Goal: Transaction & Acquisition: Purchase product/service

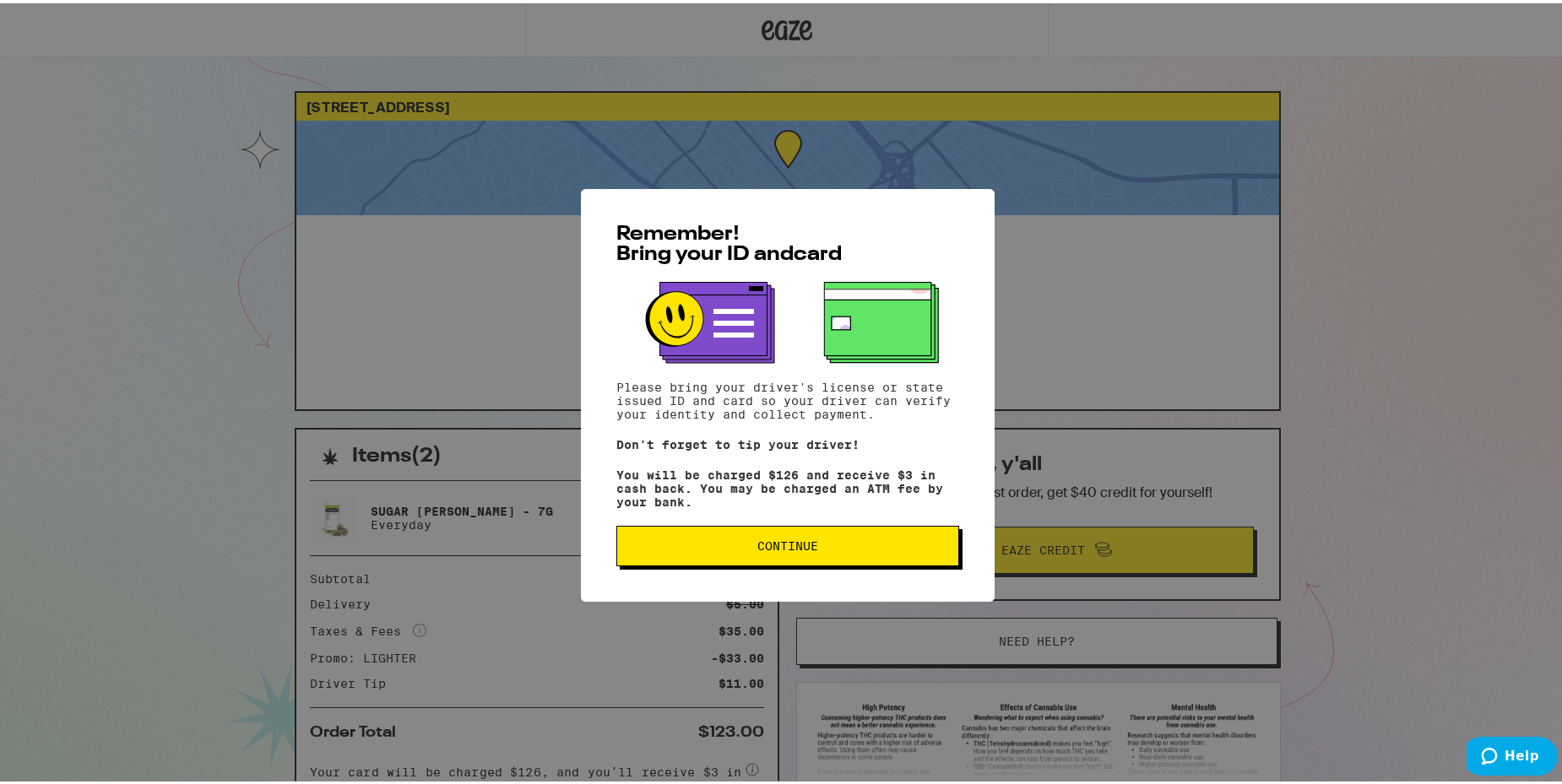
click at [798, 541] on span "Continue" at bounding box center [787, 542] width 60 height 12
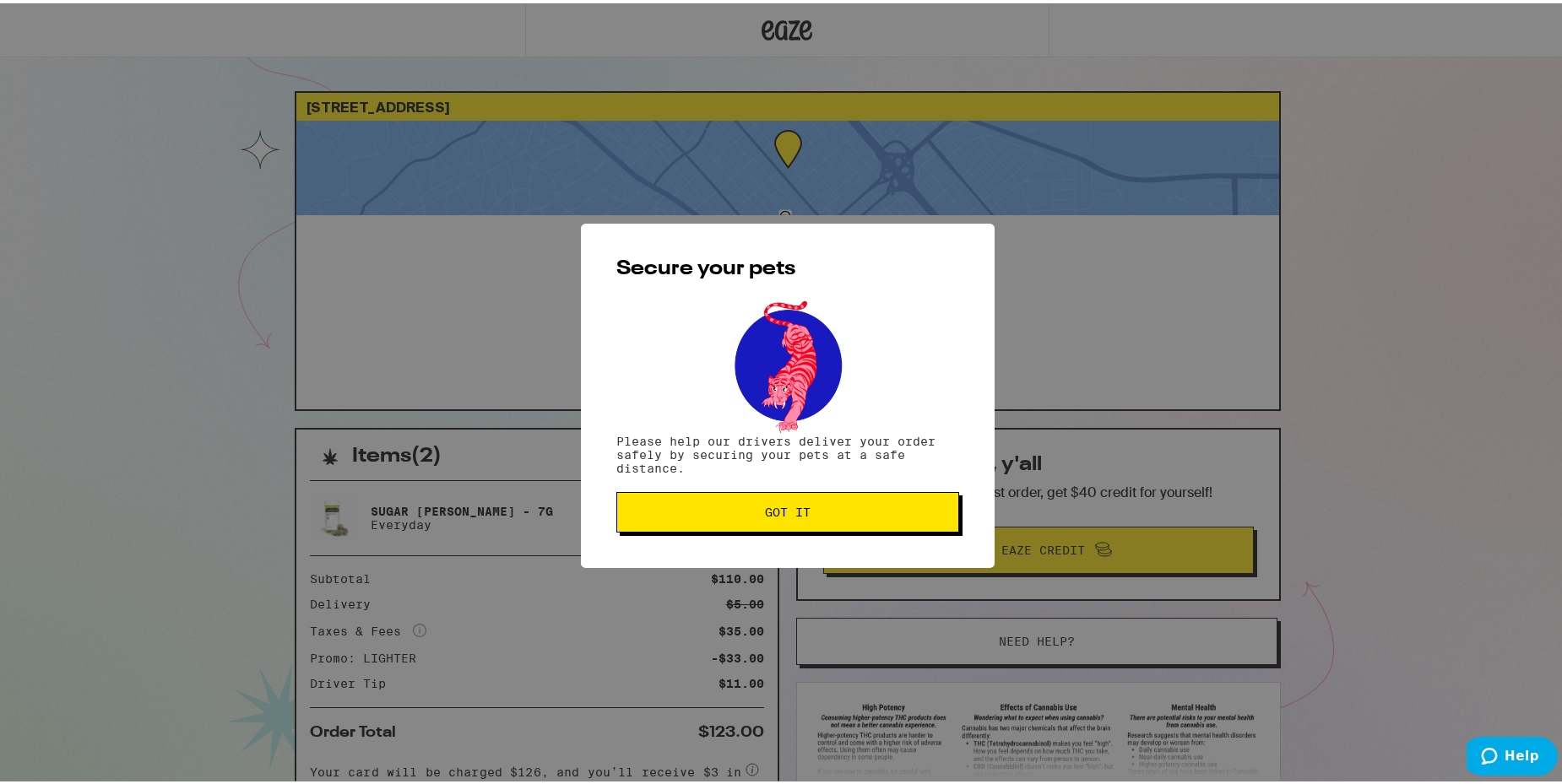
click at [845, 504] on span "Got it" at bounding box center [787, 508] width 314 height 12
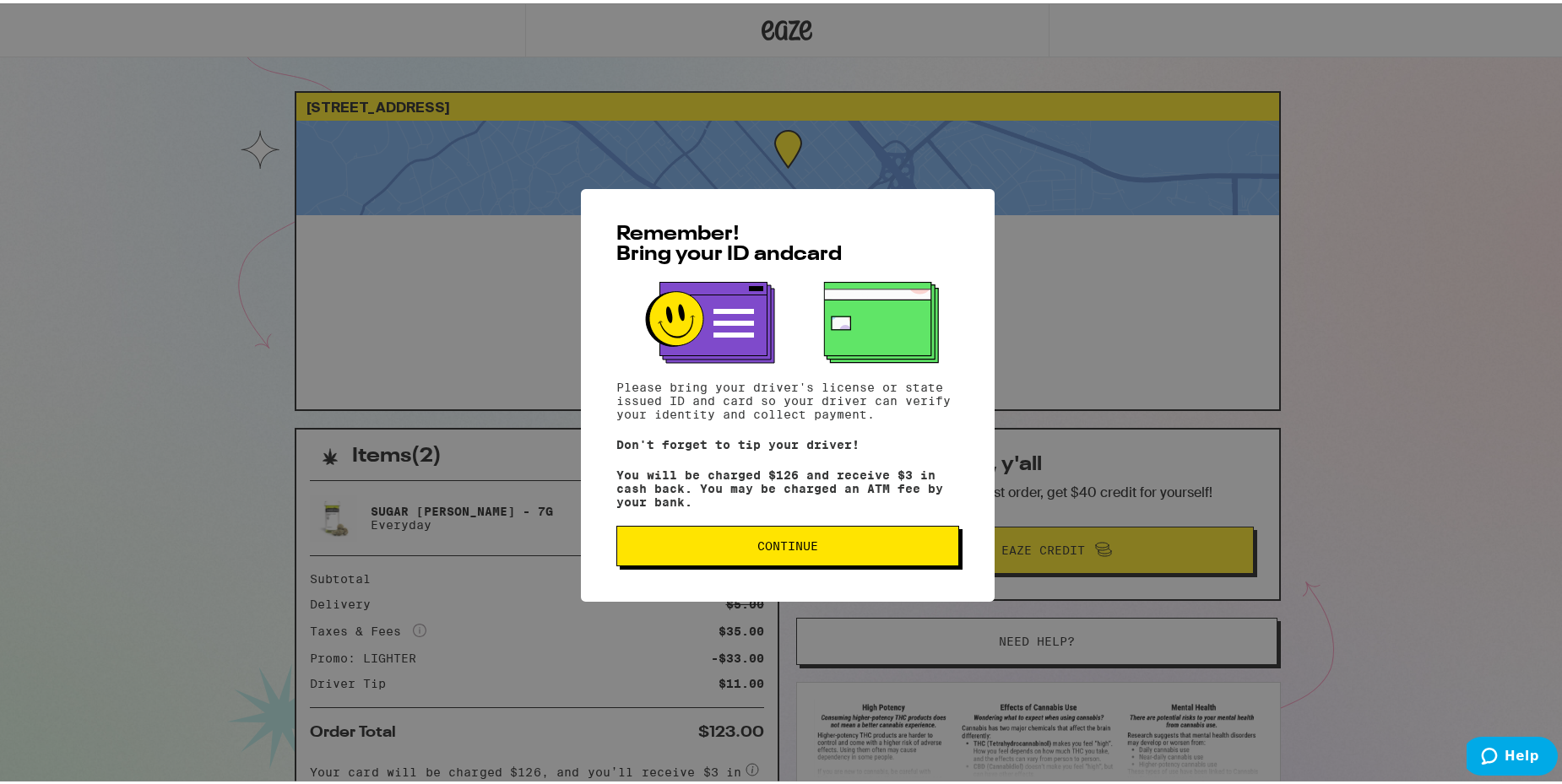
click at [755, 533] on button "Continue" at bounding box center [787, 542] width 343 height 41
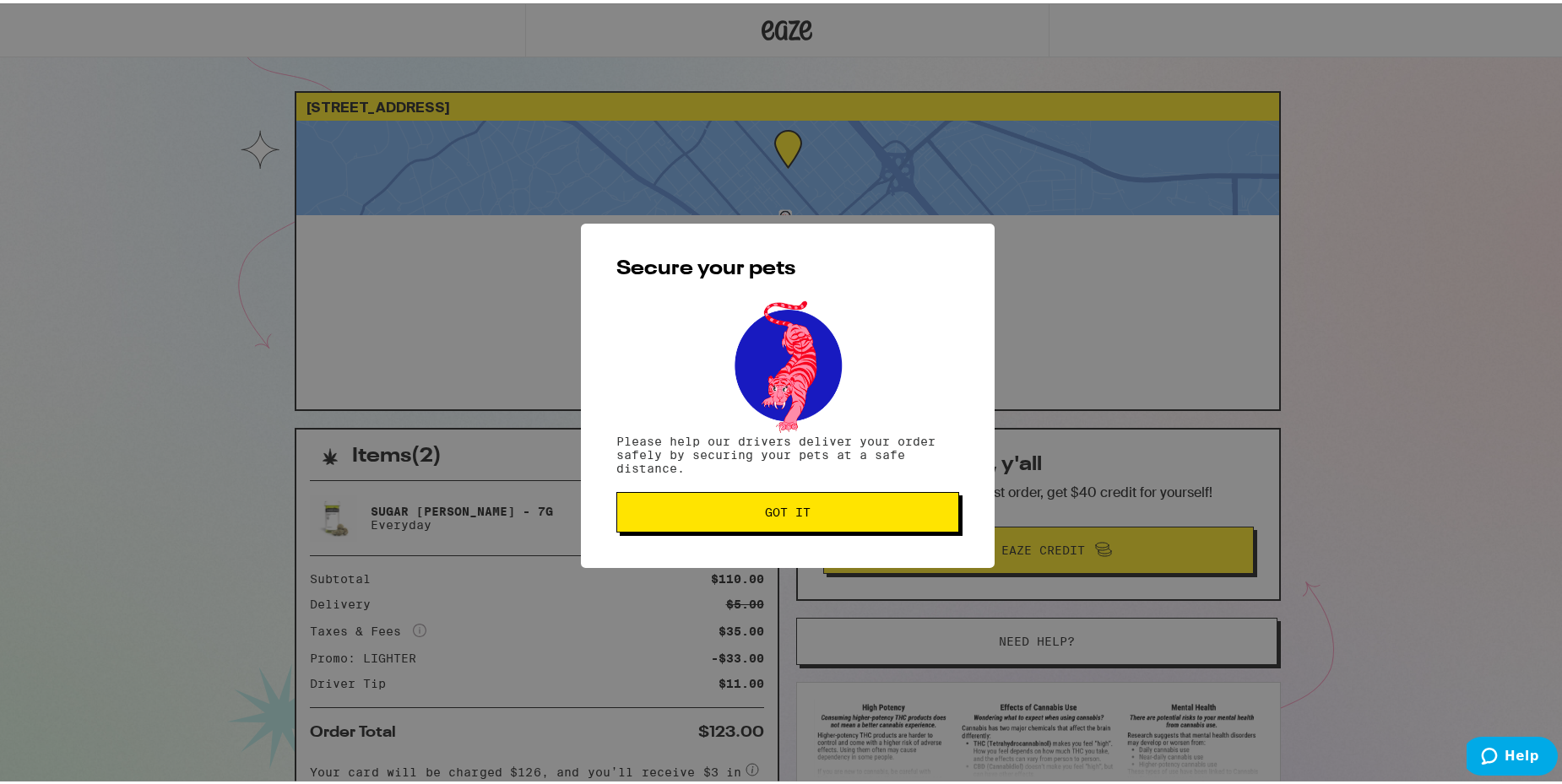
click at [794, 506] on span "Got it" at bounding box center [787, 508] width 46 height 12
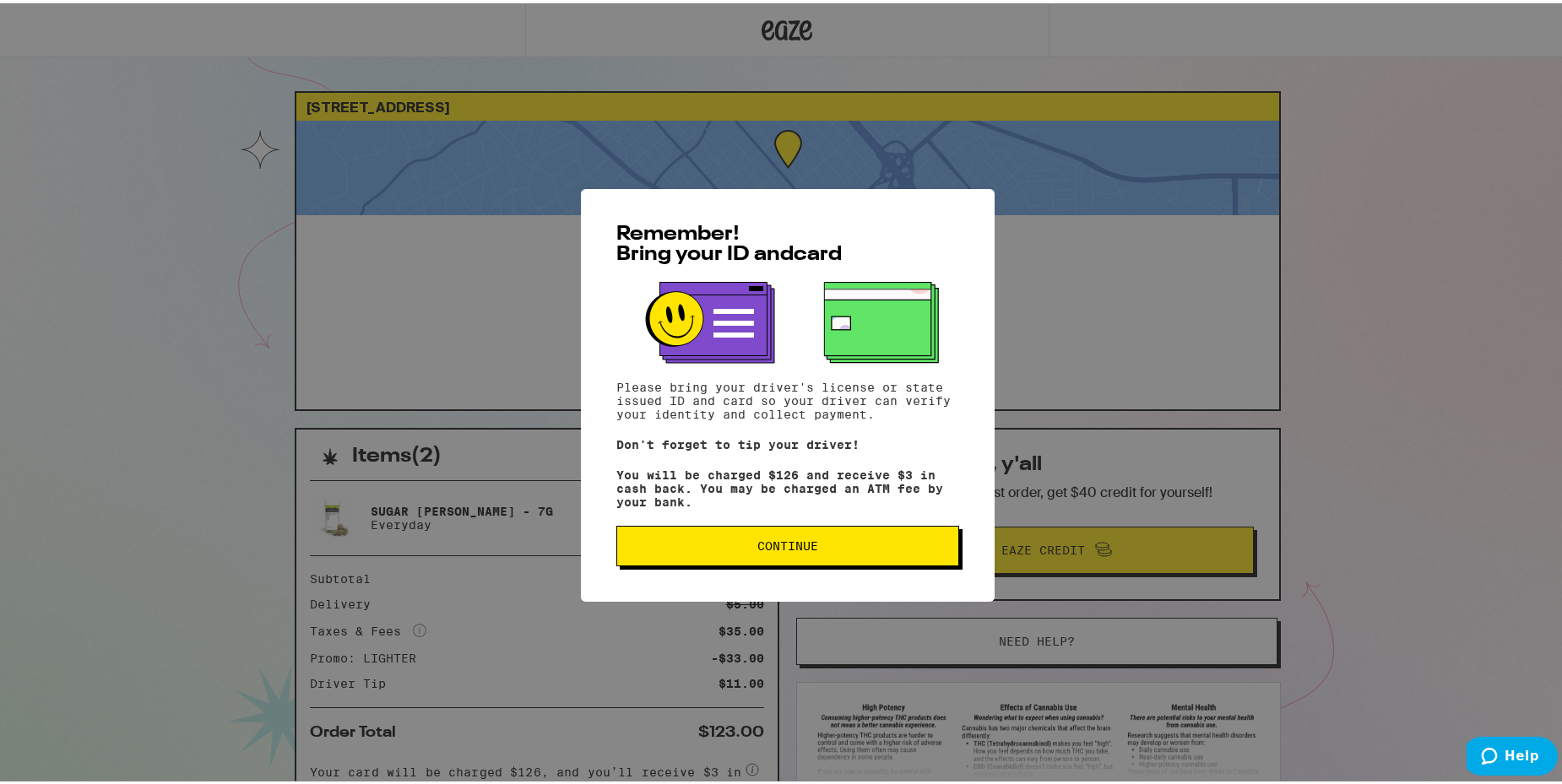
click at [831, 558] on button "Continue" at bounding box center [787, 542] width 343 height 41
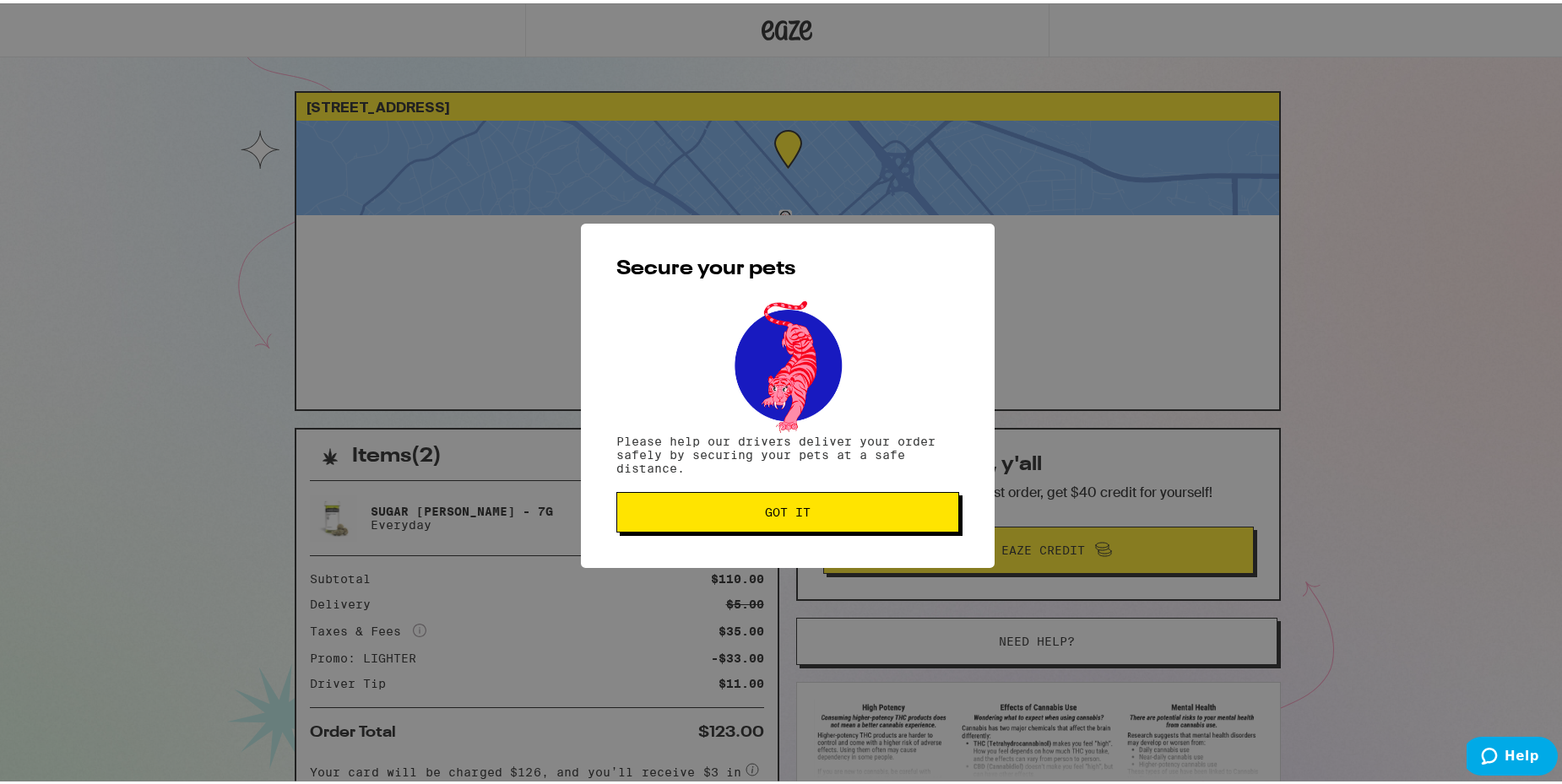
click at [680, 502] on button "Got it" at bounding box center [787, 508] width 343 height 41
